Goal: Find contact information: Find contact information

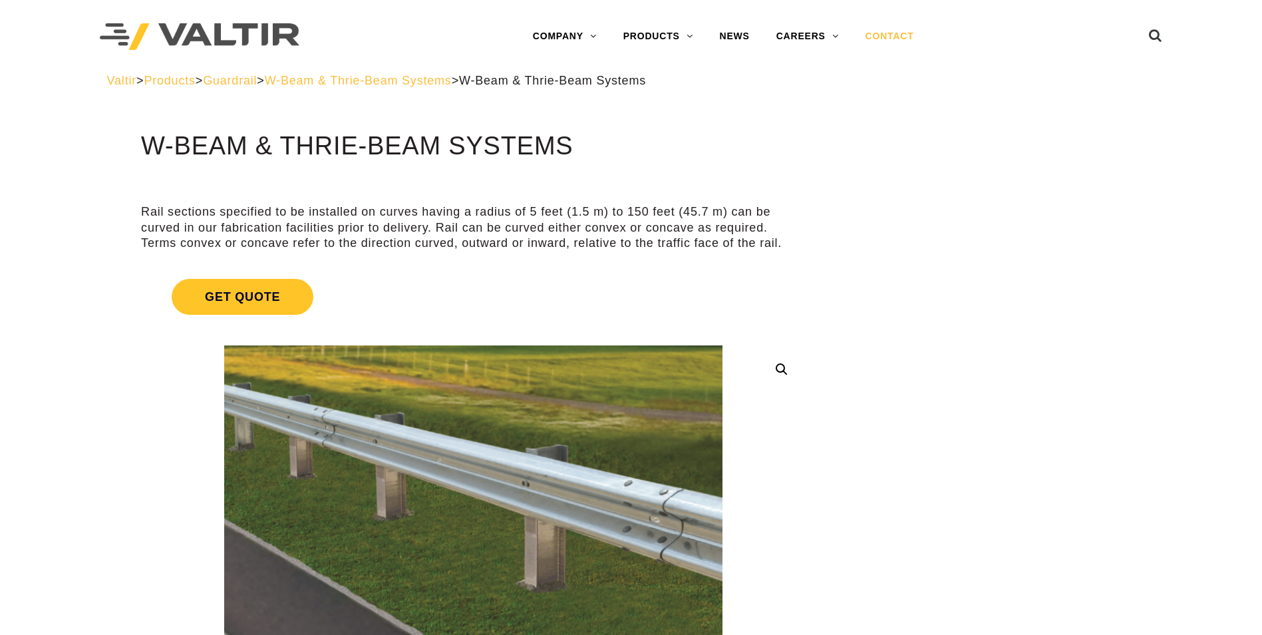
click at [898, 40] on link "CONTACT" at bounding box center [889, 36] width 75 height 27
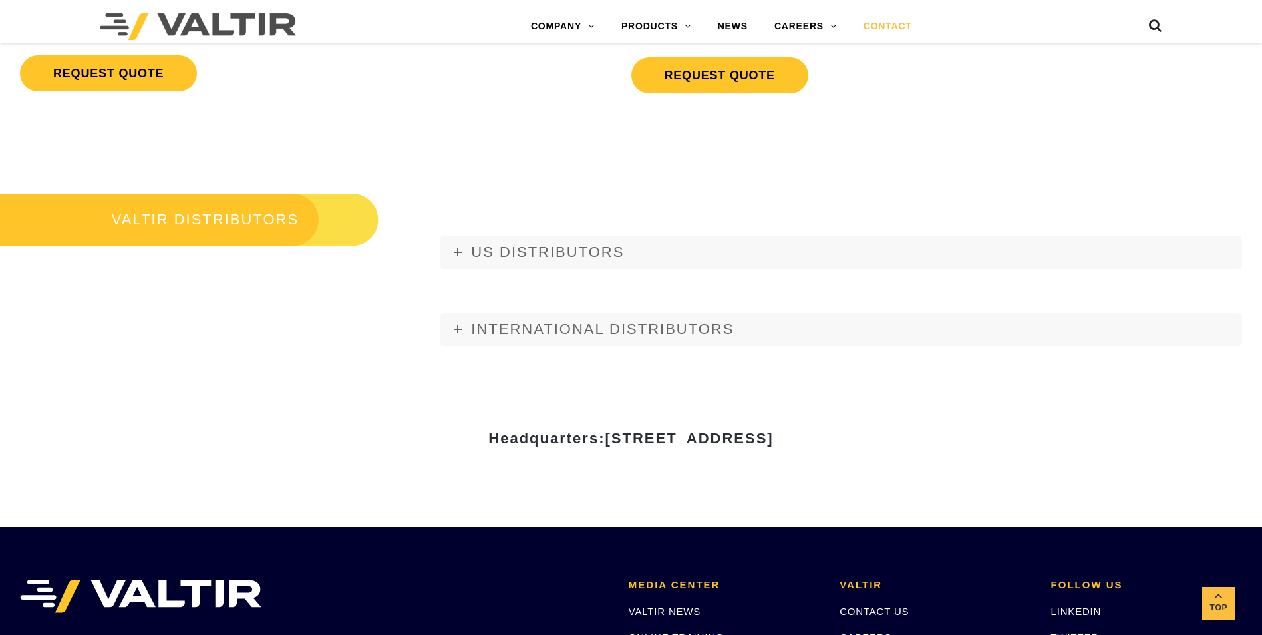
scroll to position [1490, 0]
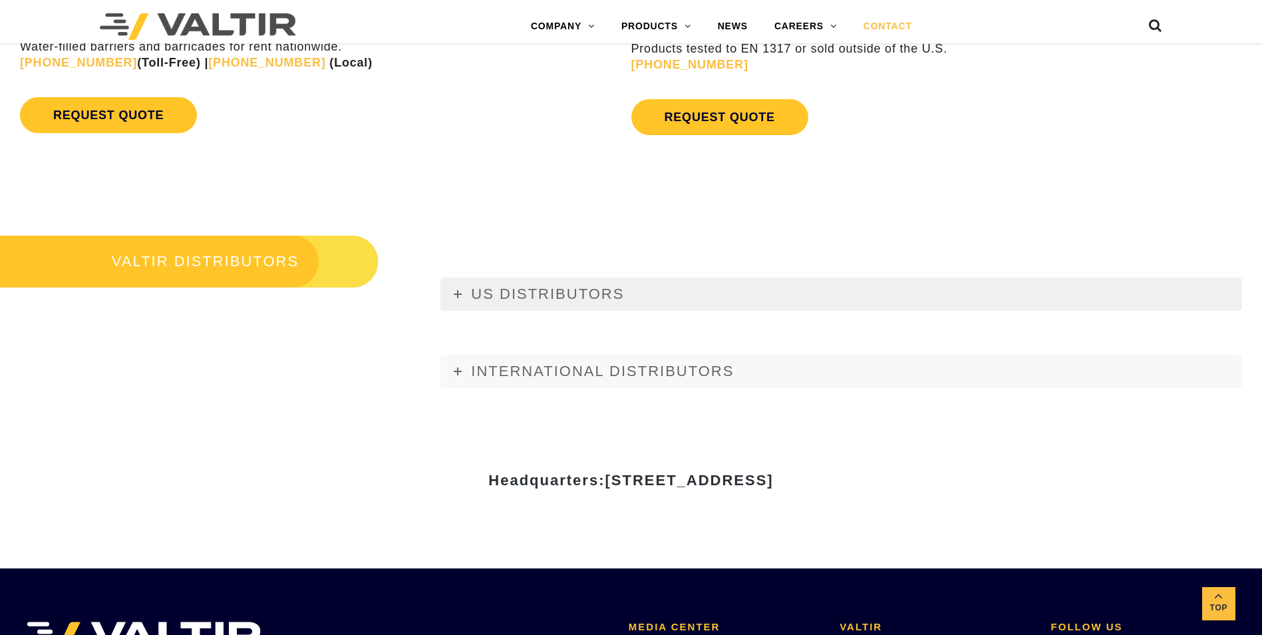
click at [458, 298] on icon at bounding box center [458, 294] width 8 height 8
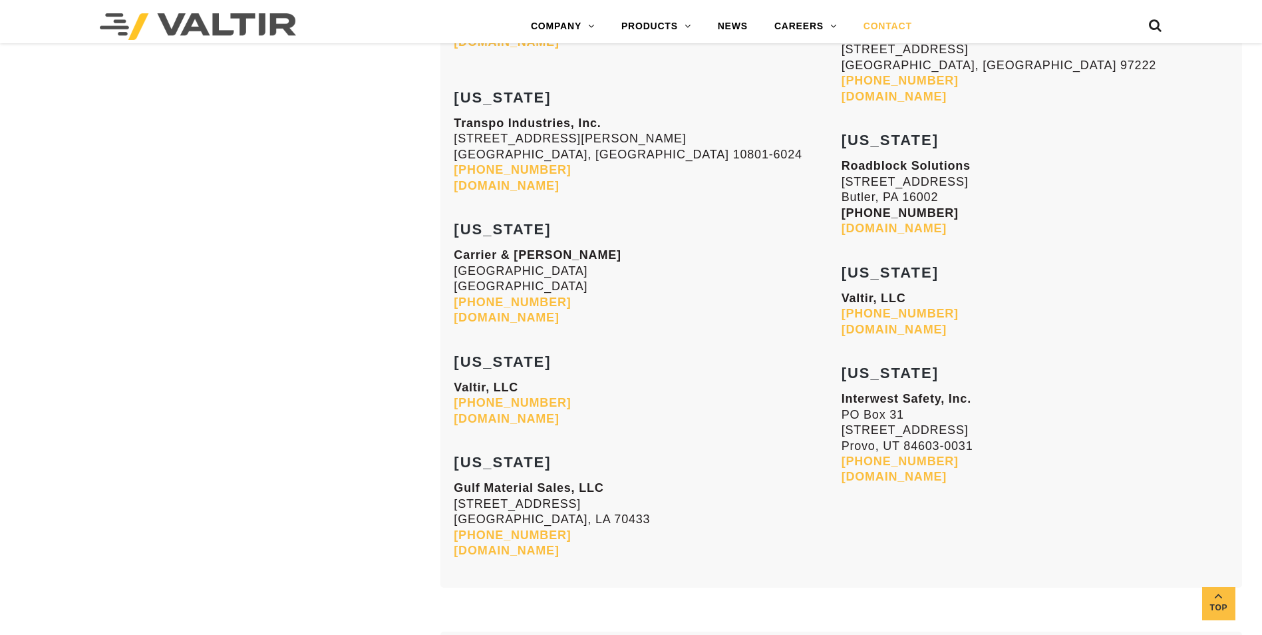
scroll to position [5282, 0]
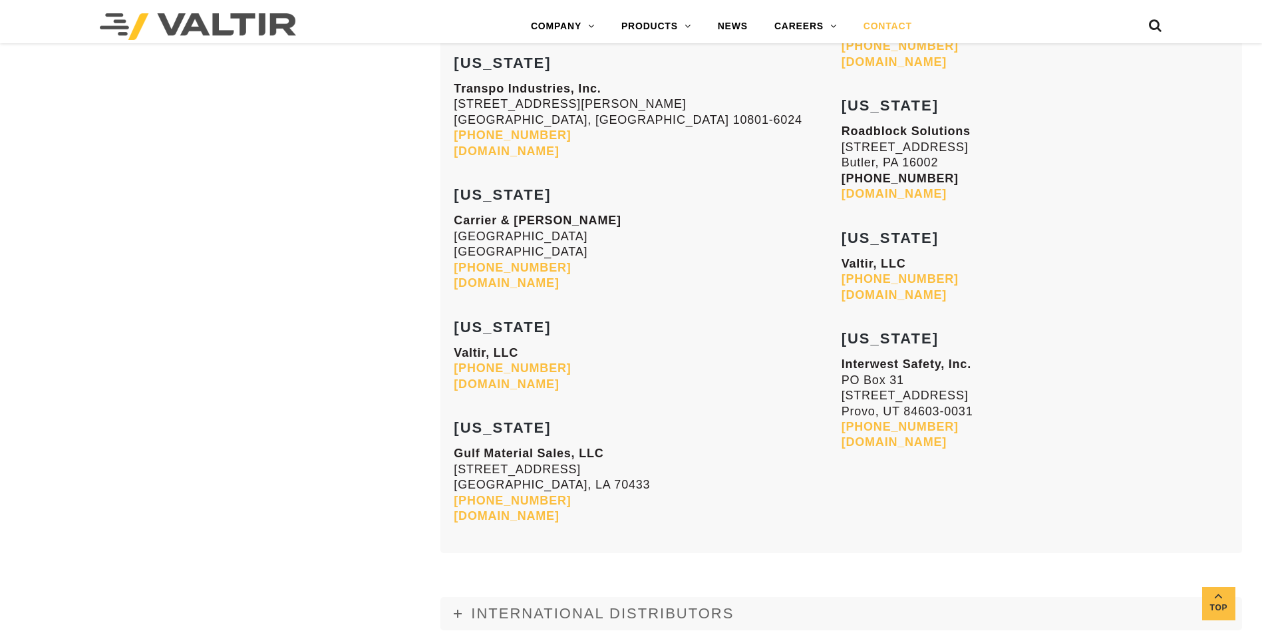
click at [524, 516] on link "[DOMAIN_NAME]" at bounding box center [506, 515] width 105 height 13
